Goal: Find contact information: Obtain details needed to contact an individual or organization

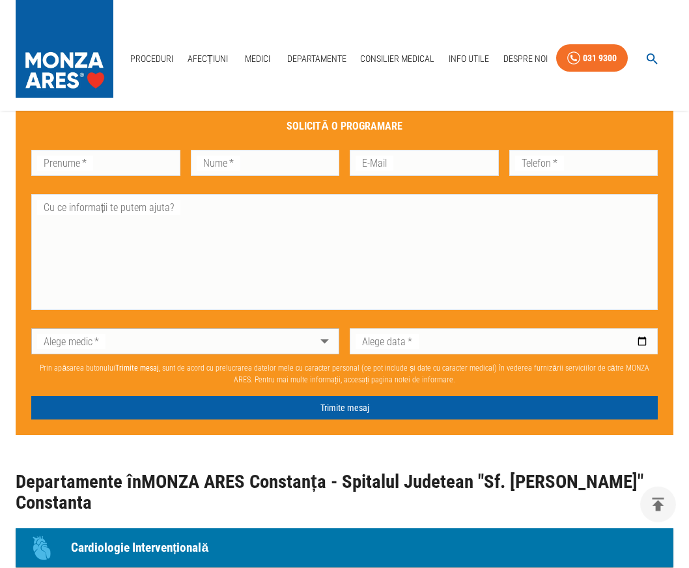
scroll to position [929, 0]
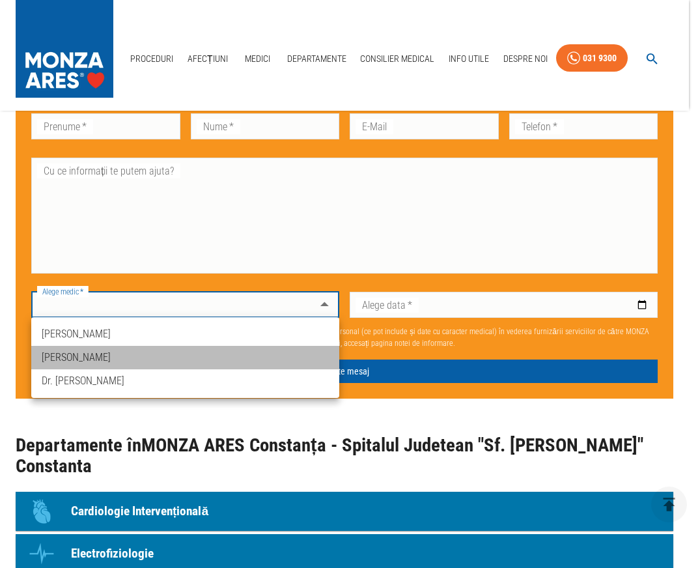
click at [275, 351] on li "[PERSON_NAME]" at bounding box center [185, 357] width 308 height 23
type input "dr-[PERSON_NAME]"
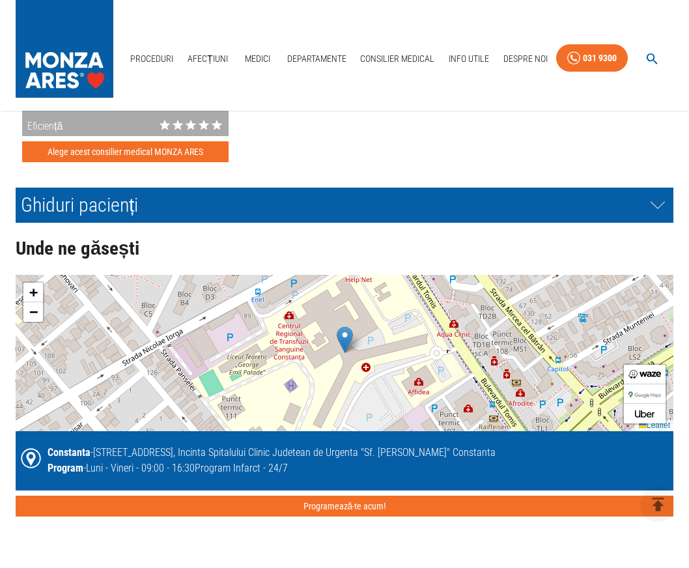
scroll to position [2456, 0]
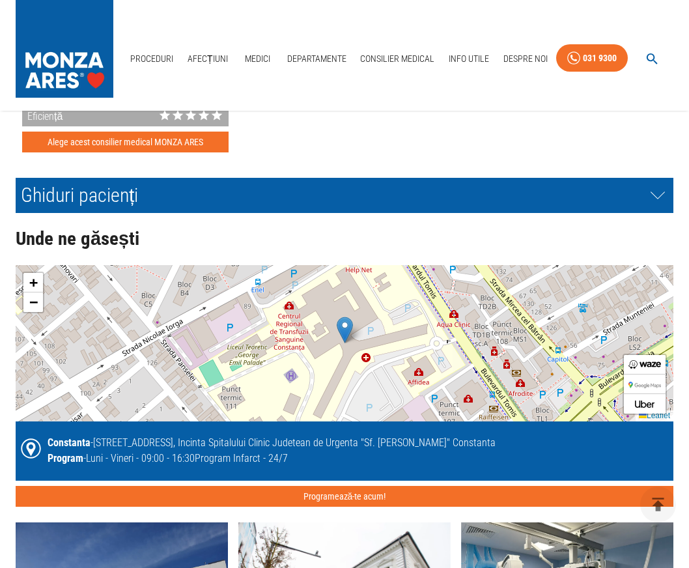
click at [350, 332] on img at bounding box center [344, 329] width 16 height 27
click at [349, 333] on img at bounding box center [344, 329] width 16 height 27
click at [342, 327] on img at bounding box center [344, 329] width 16 height 27
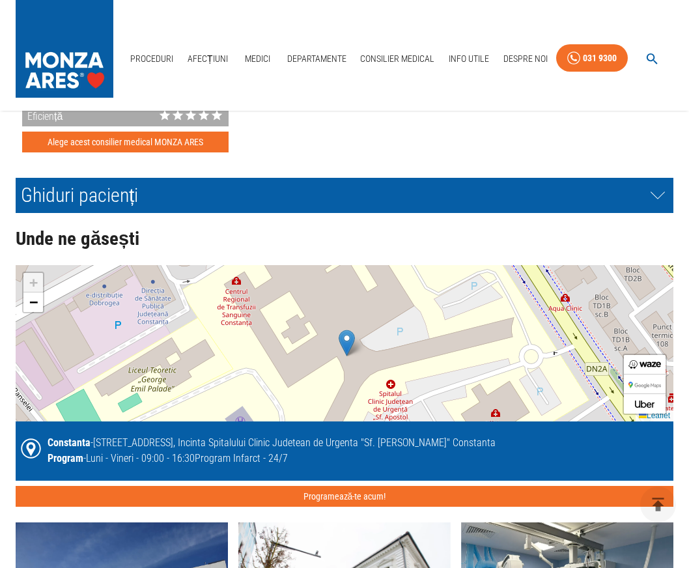
click at [342, 329] on img at bounding box center [346, 342] width 16 height 27
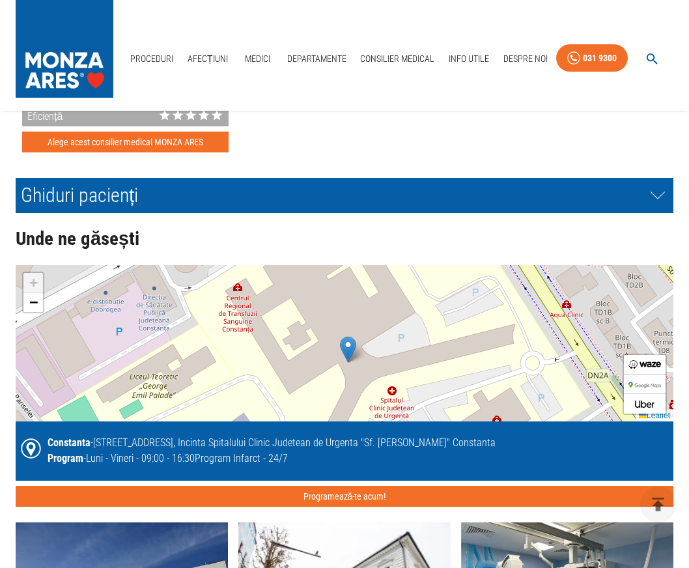
click at [348, 346] on img at bounding box center [348, 349] width 16 height 27
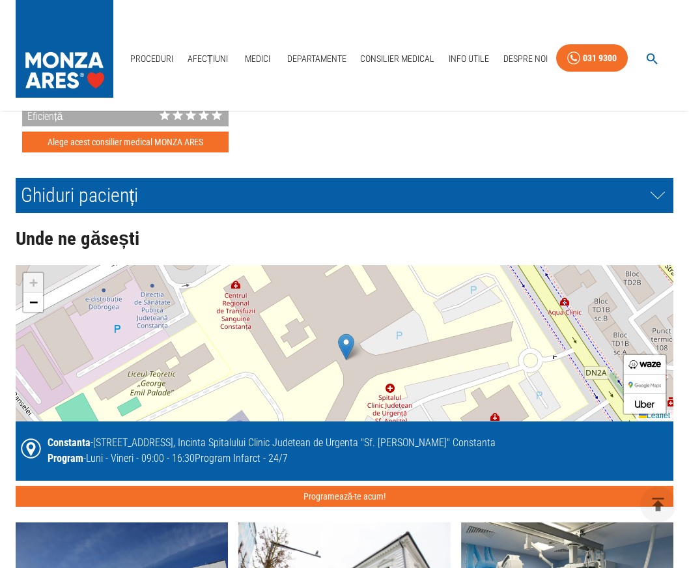
click at [355, 352] on div "+ − Leaflet" at bounding box center [344, 343] width 657 height 156
click at [351, 350] on img at bounding box center [346, 346] width 16 height 27
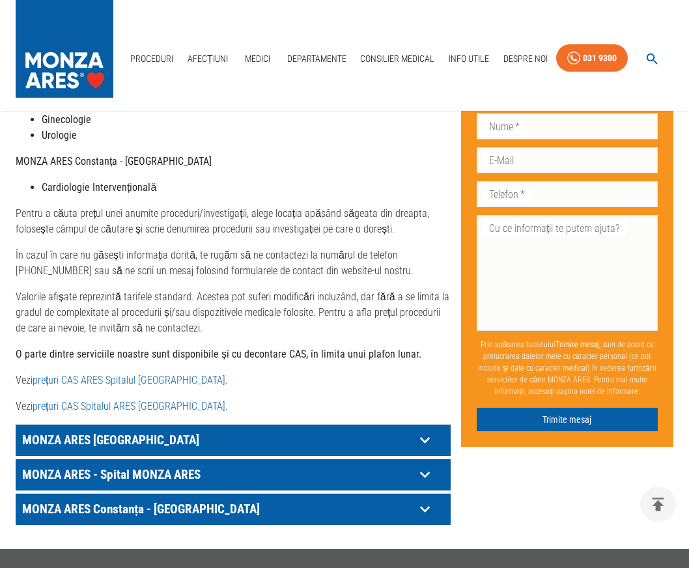
scroll to position [531, 0]
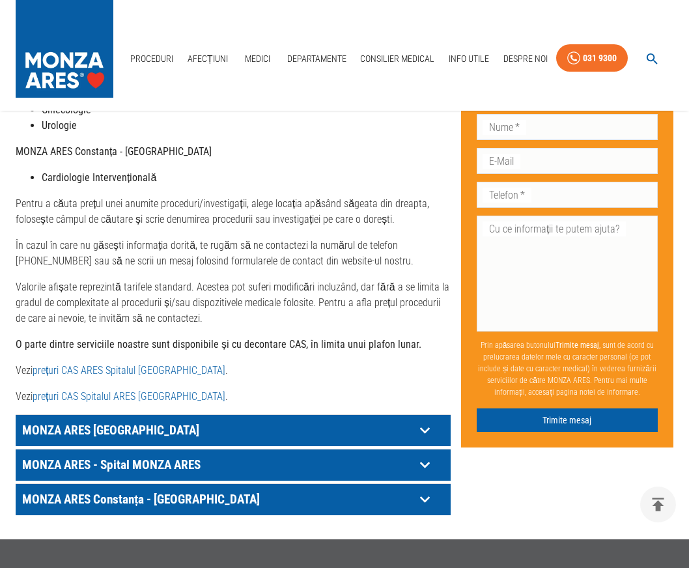
click at [70, 503] on p "MONZA ARES Constanța - [GEOGRAPHIC_DATA]" at bounding box center [217, 499] width 396 height 20
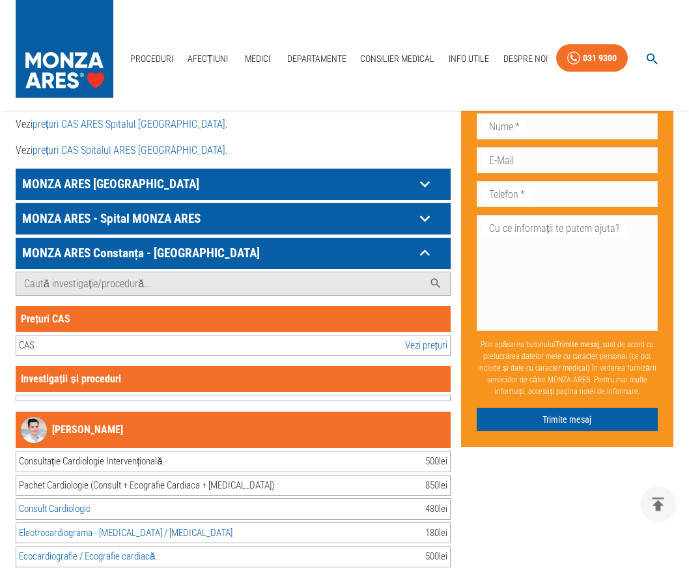
scroll to position [797, 0]
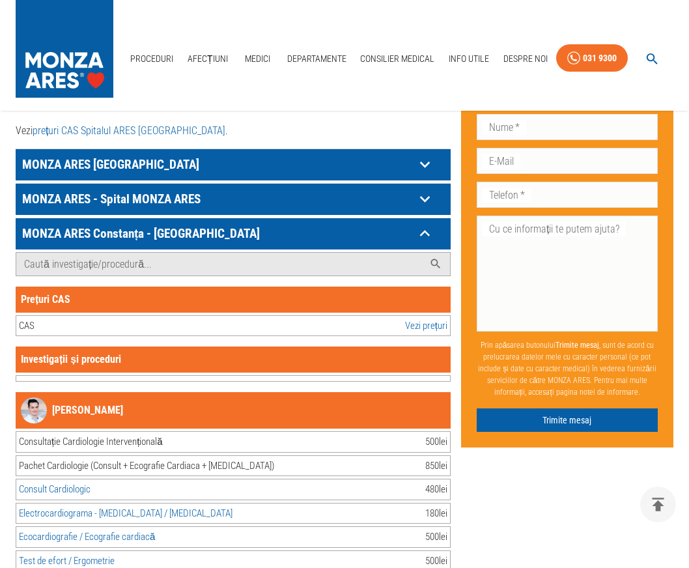
click at [107, 366] on div "Investigații și proceduri" at bounding box center [233, 359] width 435 height 26
click at [448, 362] on div "Investigații și proceduri" at bounding box center [233, 359] width 435 height 26
click at [405, 331] on link "Vezi prețuri" at bounding box center [426, 325] width 42 height 15
click at [436, 330] on link "Vezi prețuri" at bounding box center [426, 325] width 42 height 15
click at [441, 331] on link "Vezi prețuri" at bounding box center [426, 325] width 42 height 15
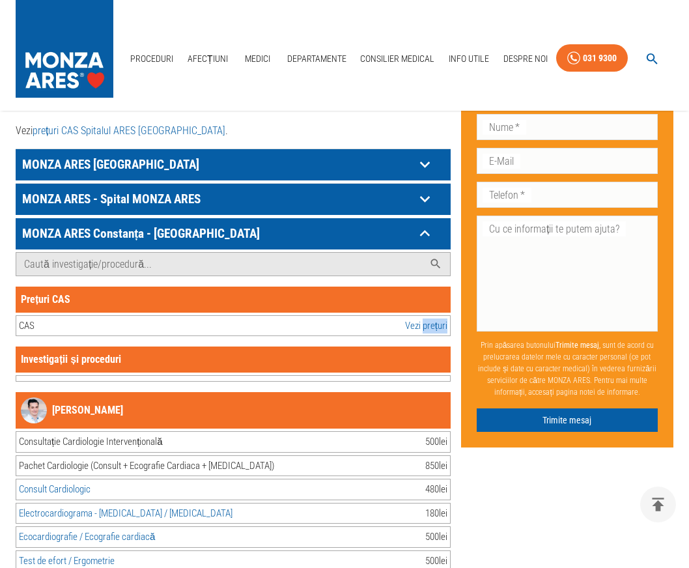
click at [441, 331] on link "Vezi prețuri" at bounding box center [426, 325] width 42 height 15
click at [440, 331] on link "Vezi prețuri" at bounding box center [426, 325] width 42 height 15
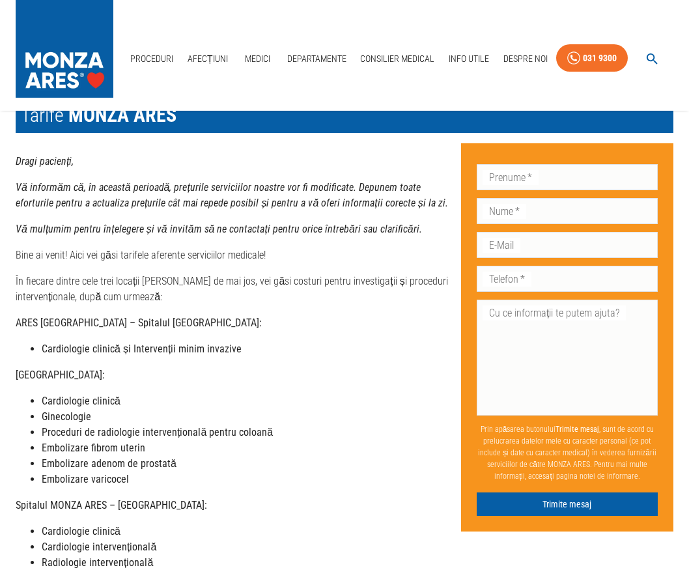
scroll to position [66, 0]
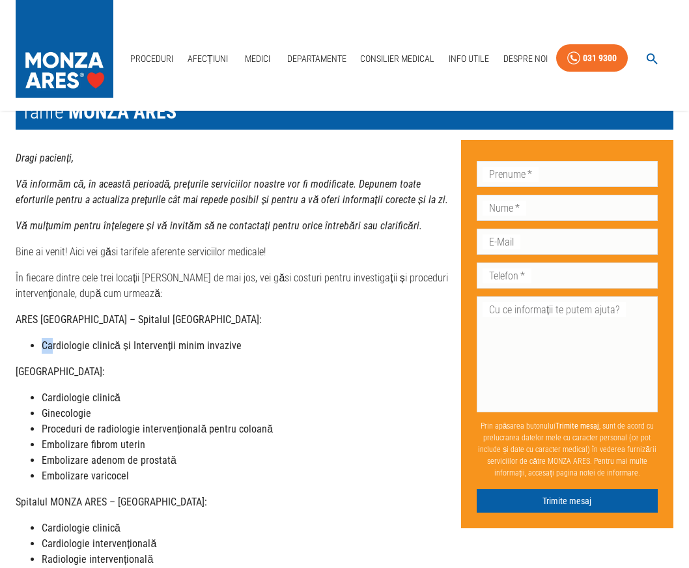
drag, startPoint x: 53, startPoint y: 350, endPoint x: 16, endPoint y: 354, distance: 36.7
click at [16, 354] on div "Dragi pacienți, Vă informăm că, în această perioadă, prețurile serviciilor noas…" at bounding box center [233, 509] width 435 height 718
click at [141, 347] on strong "Cardiologie clinică și Intervenții minim invazive" at bounding box center [142, 345] width 200 height 12
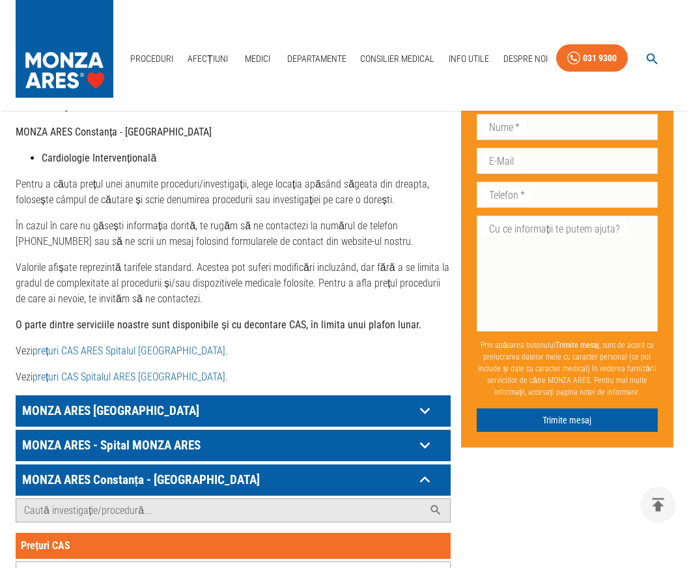
scroll to position [664, 0]
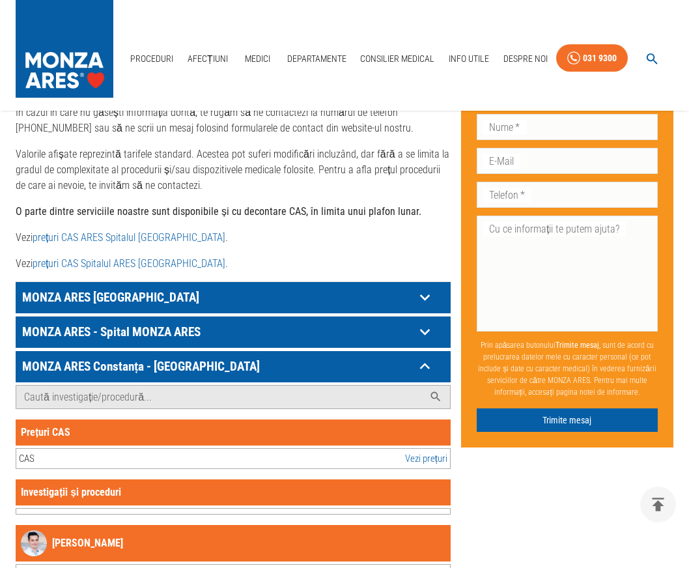
click at [130, 371] on p "MONZA ARES Constanța - [GEOGRAPHIC_DATA]" at bounding box center [217, 366] width 396 height 20
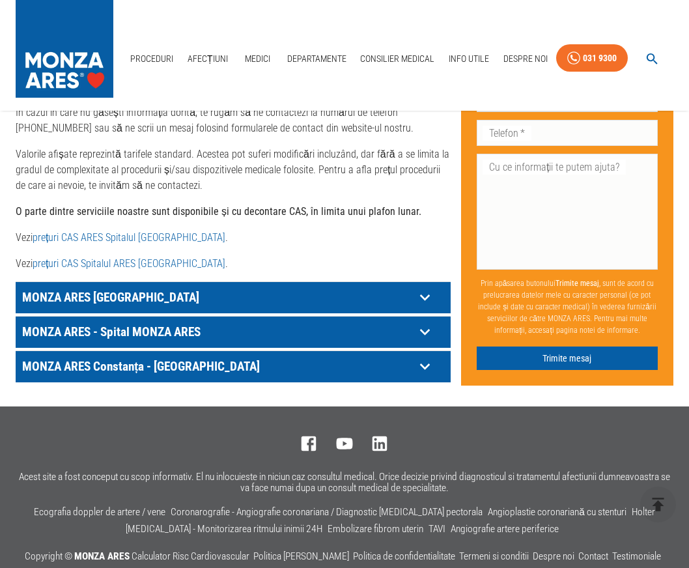
click at [130, 371] on p "MONZA ARES Constanța - [GEOGRAPHIC_DATA]" at bounding box center [217, 366] width 396 height 20
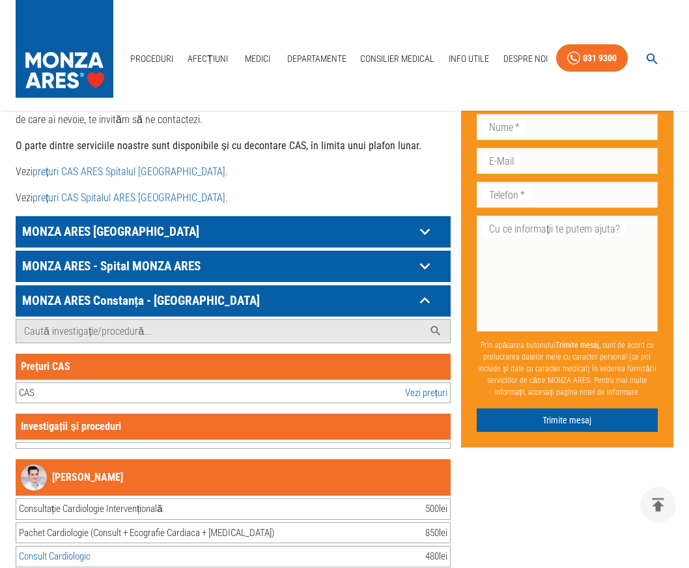
scroll to position [730, 0]
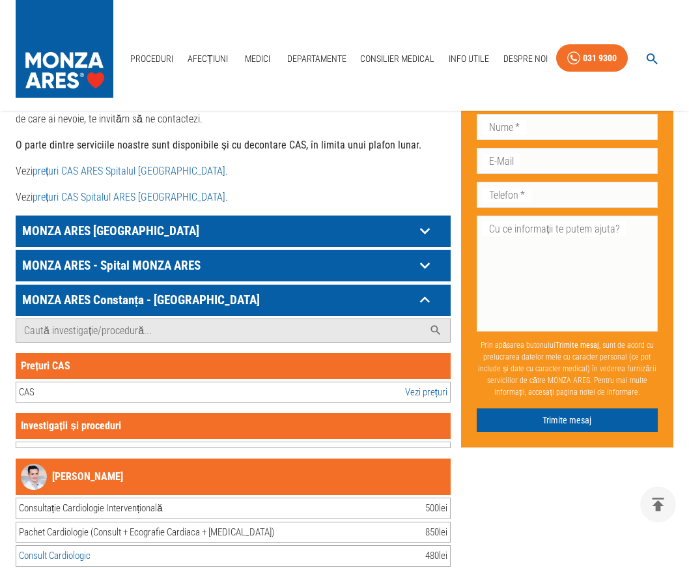
click at [420, 398] on link "Vezi prețuri" at bounding box center [426, 392] width 42 height 15
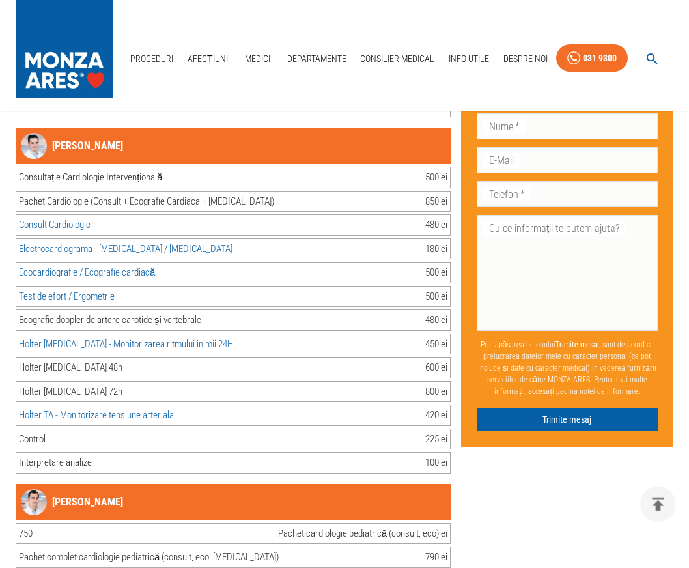
scroll to position [1062, 0]
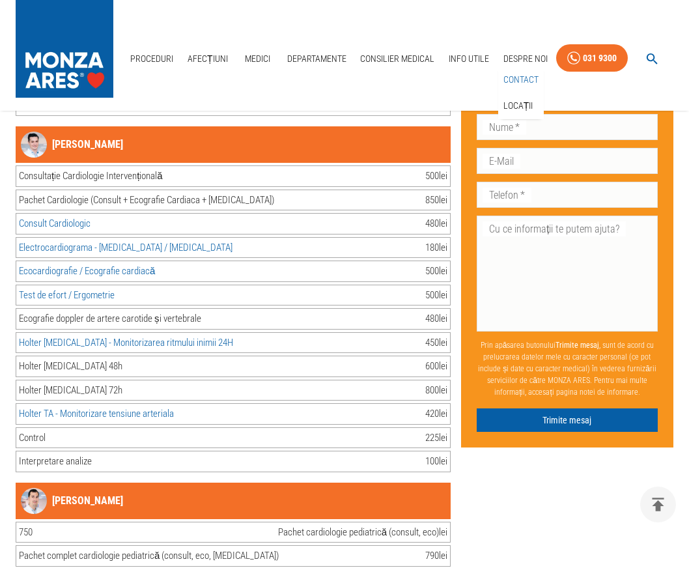
click at [526, 77] on link "Contact" at bounding box center [520, 79] width 40 height 21
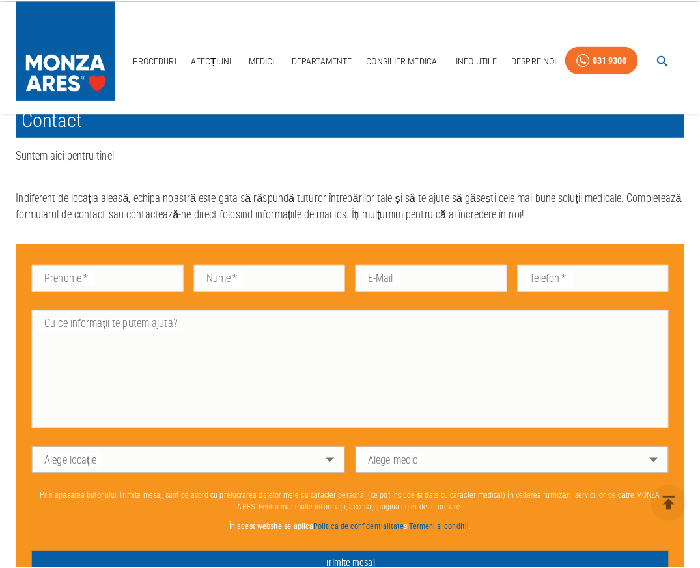
scroll to position [531, 0]
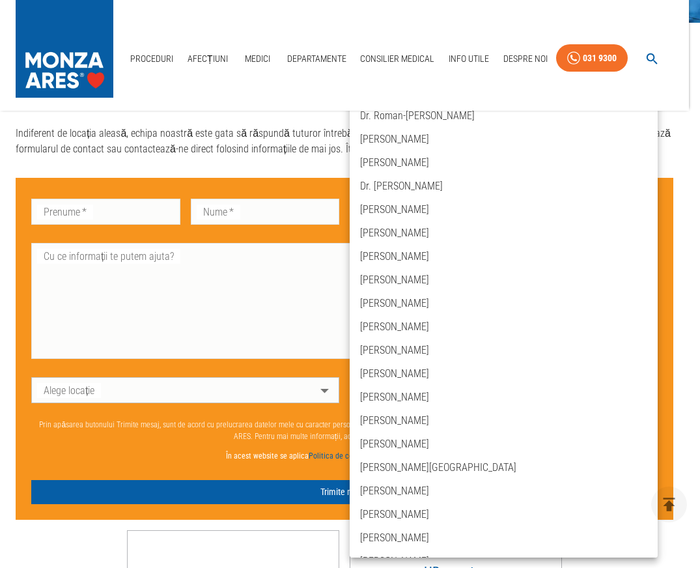
click at [638, 390] on body "Proceduri Afecțiuni Medici Departamente Consilier Medical Info Utile Despre Noi…" at bounding box center [350, 211] width 700 height 1484
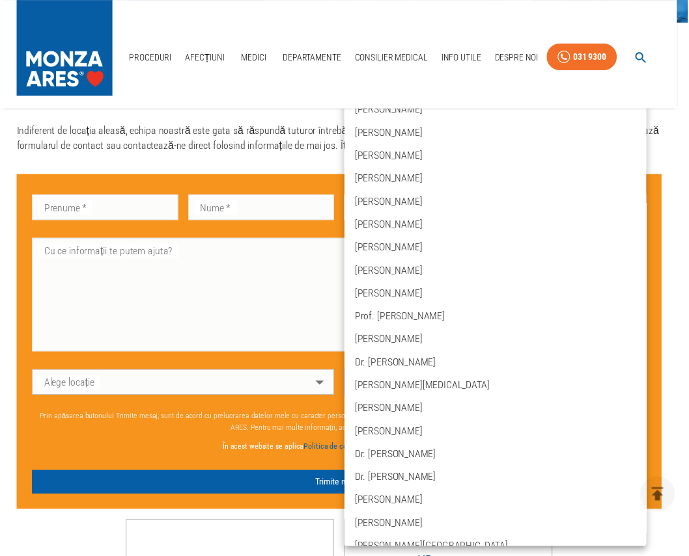
scroll to position [4303, 0]
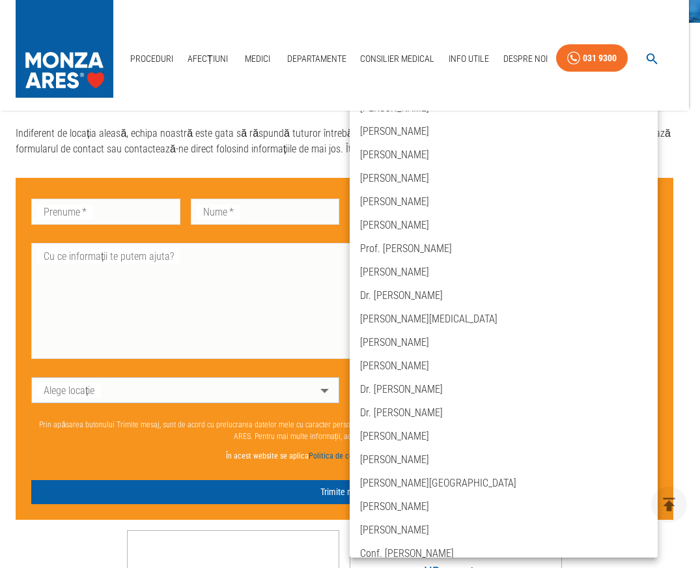
click at [323, 388] on div at bounding box center [350, 284] width 700 height 568
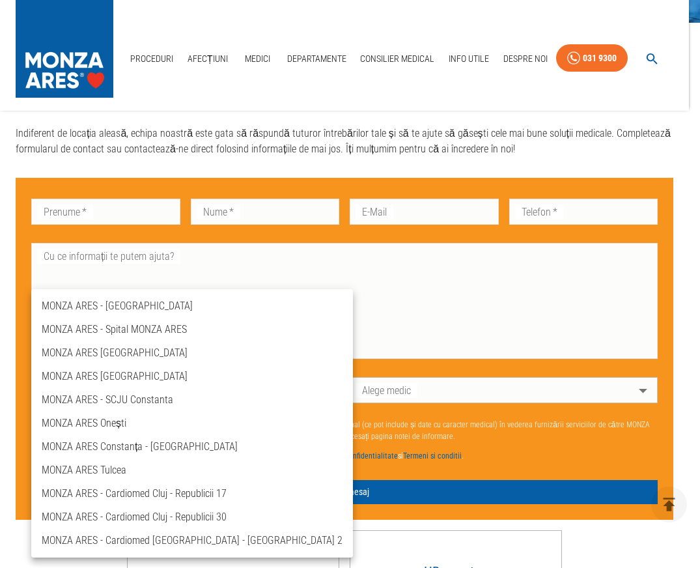
click at [323, 388] on body "Proceduri Afecțiuni Medici Departamente Consilier Medical Info Utile Despre Noi…" at bounding box center [350, 211] width 700 height 1484
click at [282, 400] on li "MONZA ARES - SCJU Constanta" at bounding box center [191, 399] width 321 height 23
type input "ares-constanta"
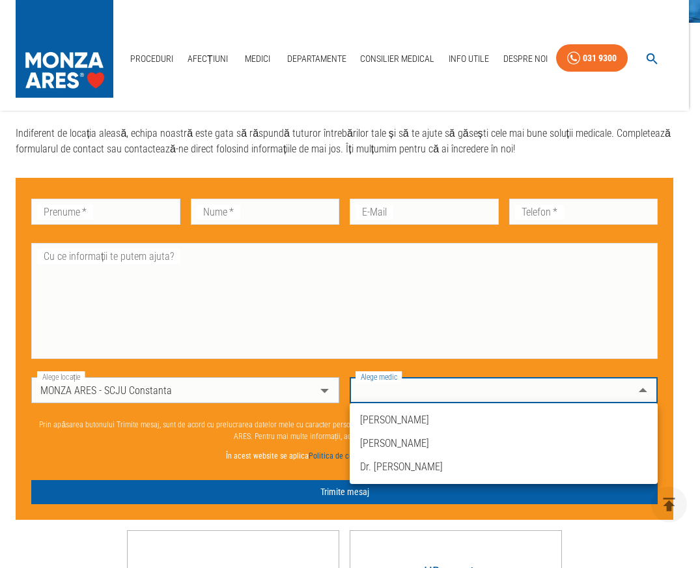
click at [640, 392] on body "Proceduri Afecțiuni Medici Departamente Consilier Medical Info Utile Despre Noi…" at bounding box center [350, 211] width 700 height 1484
click at [448, 441] on li "[PERSON_NAME]" at bounding box center [503, 442] width 308 height 23
type input "dr-[PERSON_NAME]"
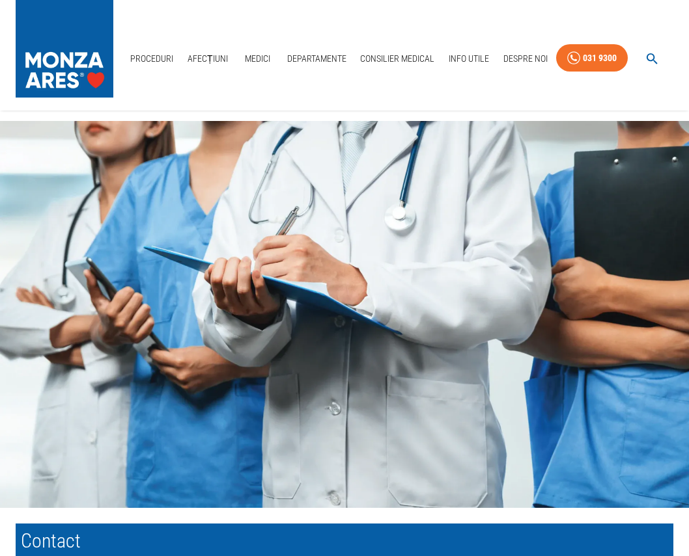
scroll to position [0, 0]
